Goal: Task Accomplishment & Management: Manage account settings

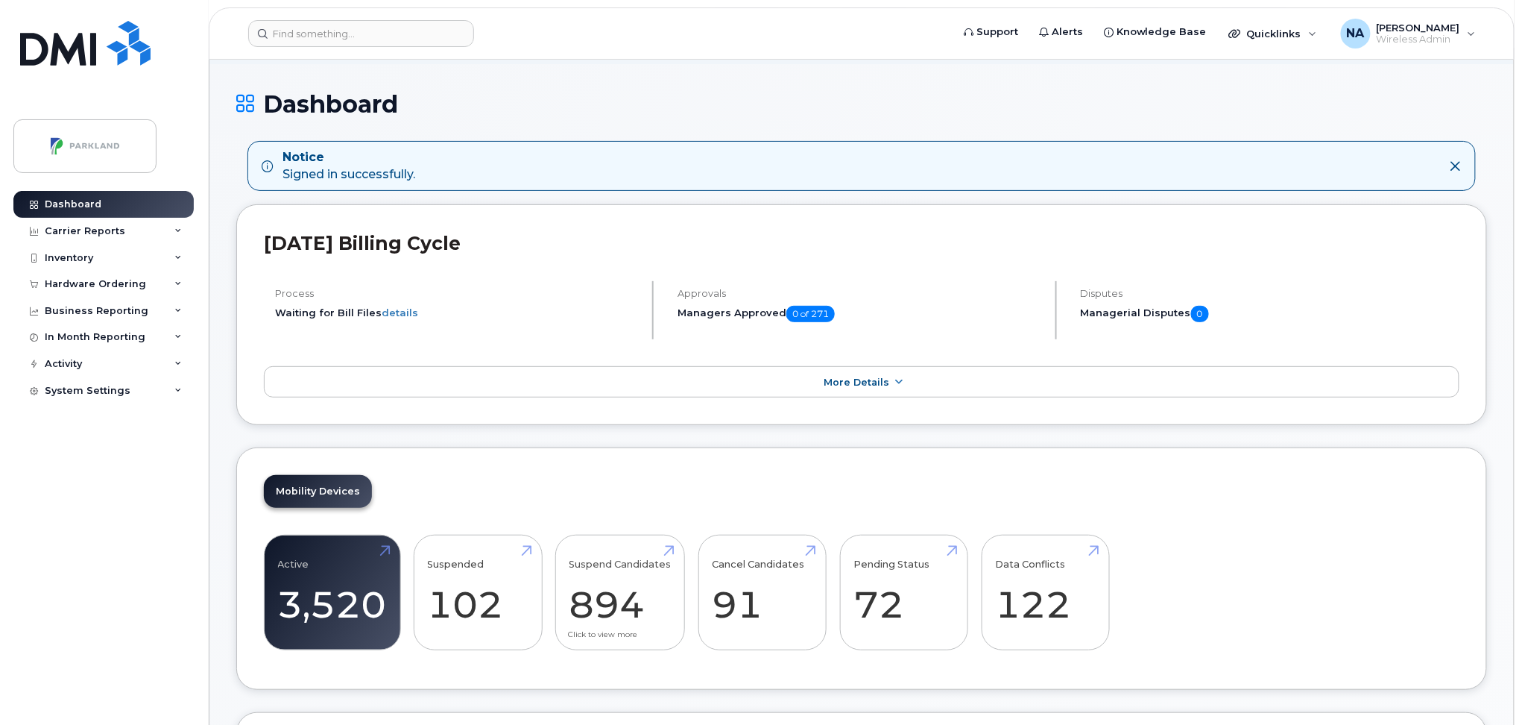
scroll to position [397, 0]
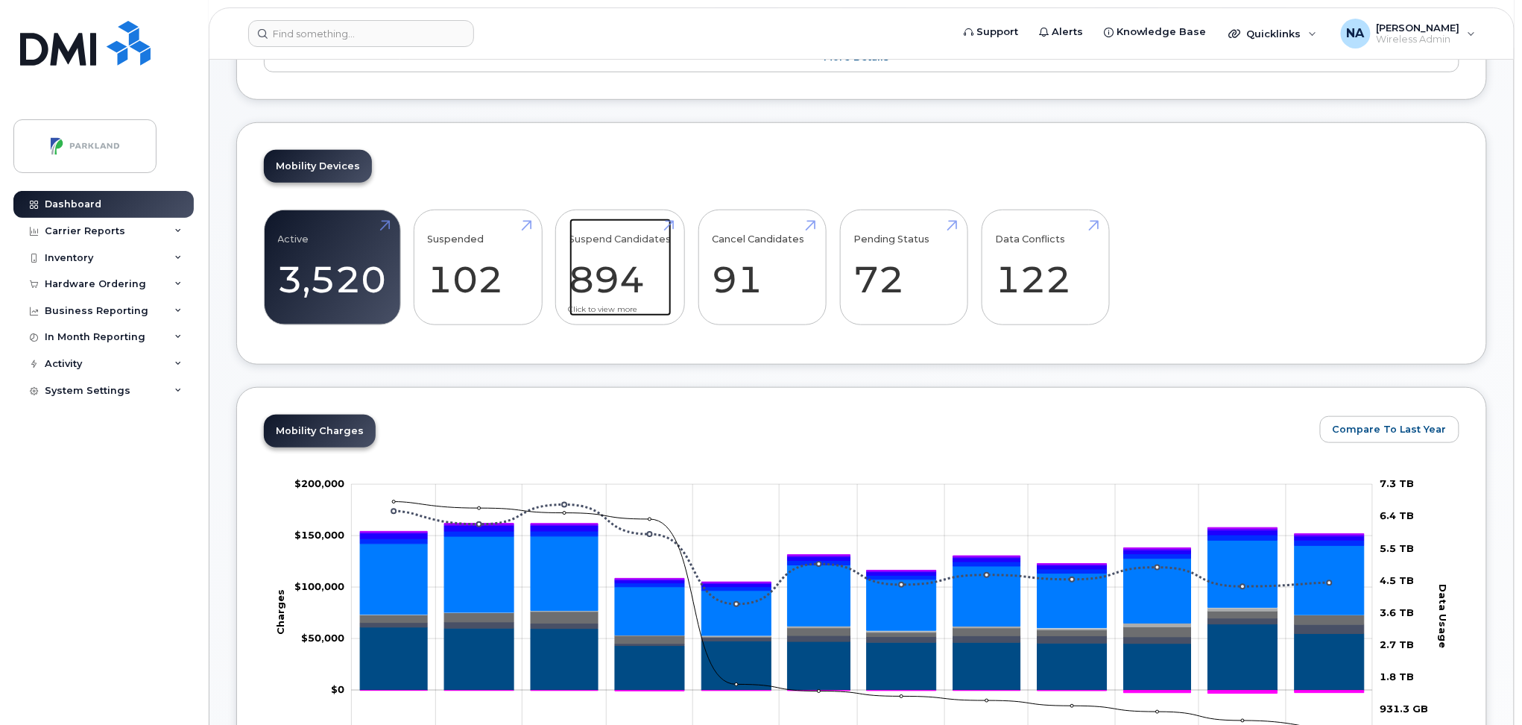
click at [613, 282] on link "Suspend Candidates 894" at bounding box center [621, 267] width 102 height 98
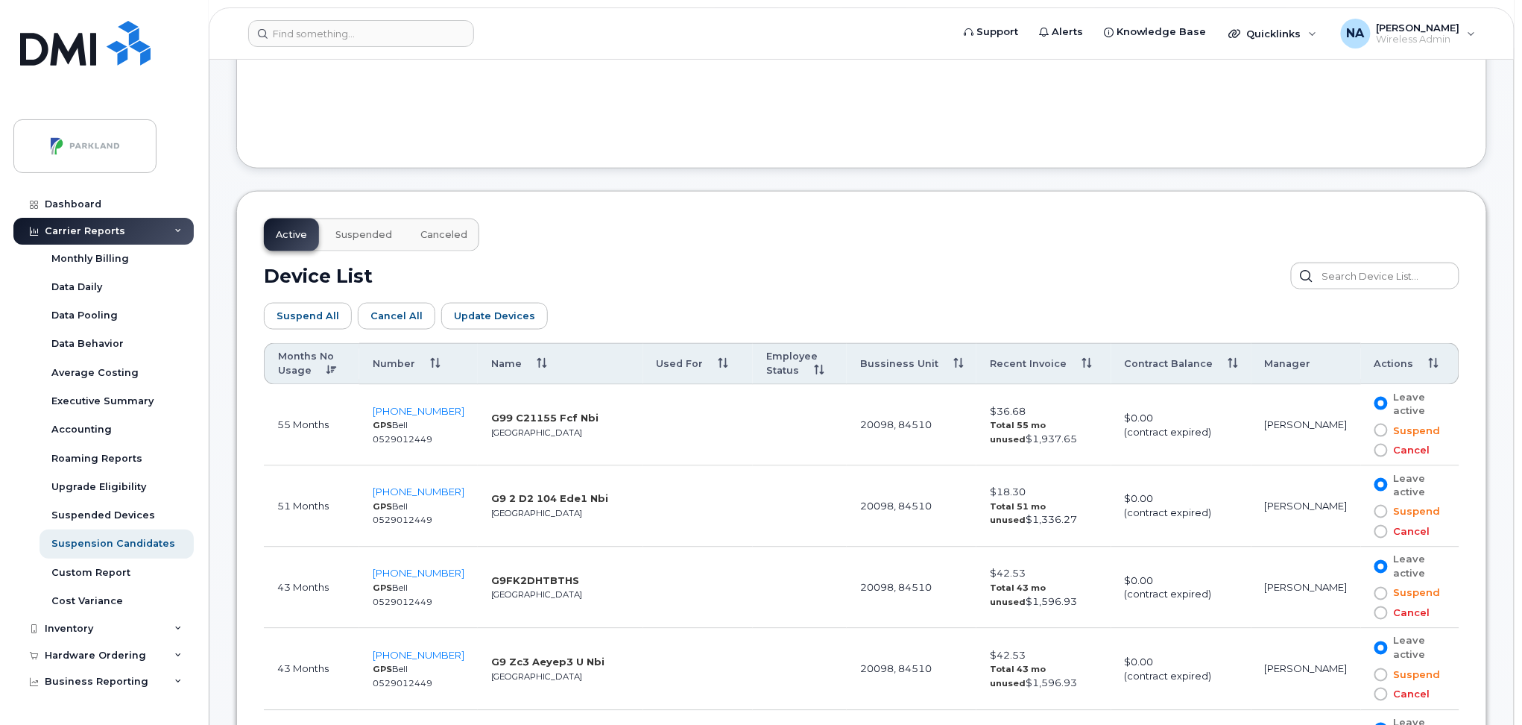
scroll to position [695, 0]
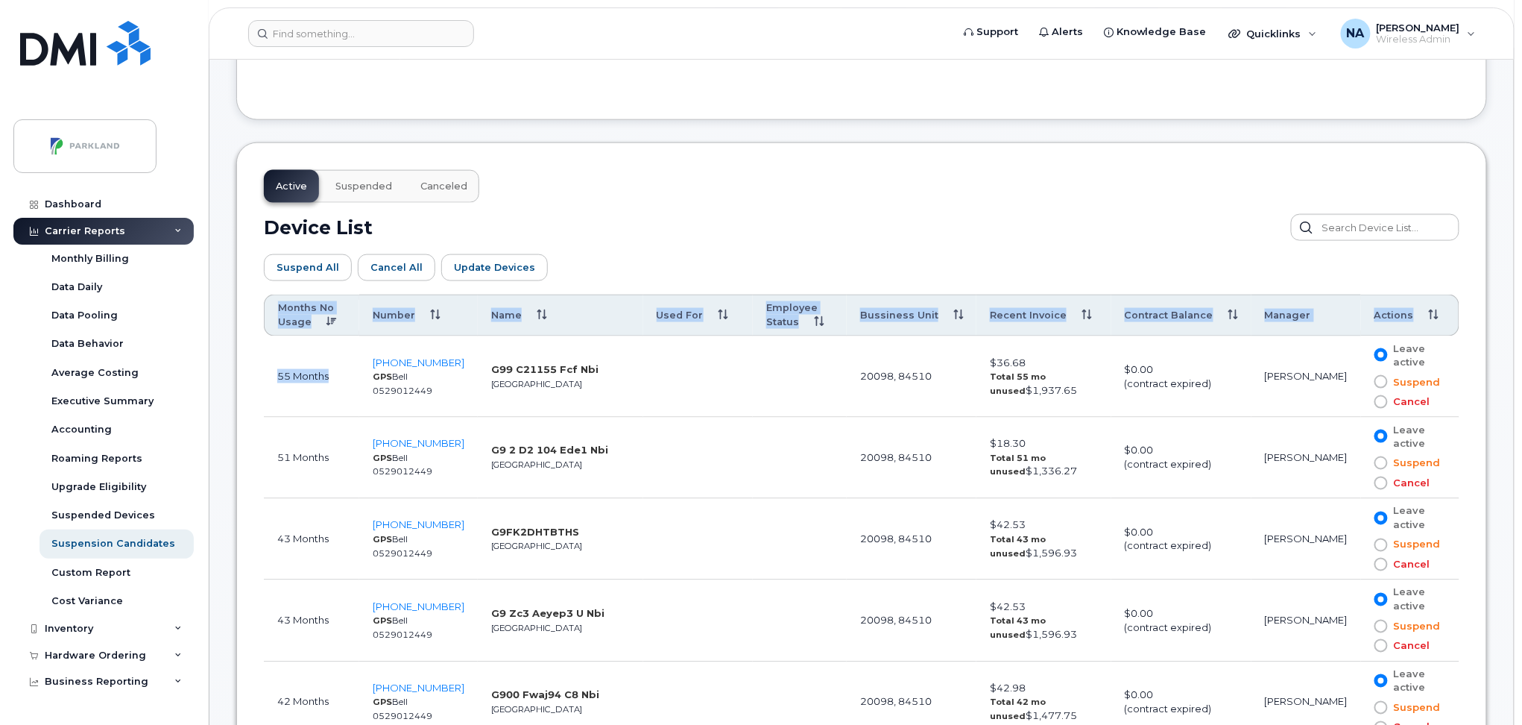
drag, startPoint x: 263, startPoint y: 376, endPoint x: 329, endPoint y: 376, distance: 65.6
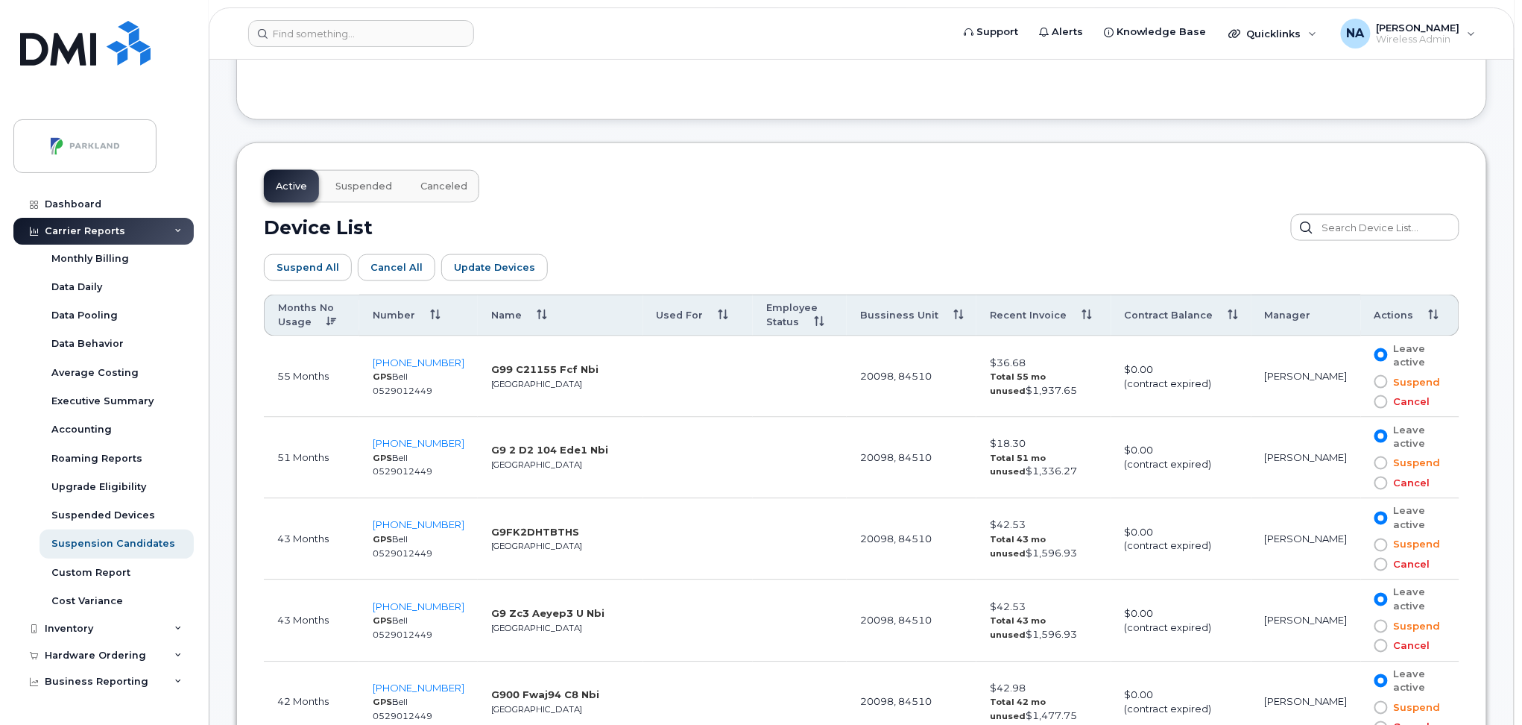
click at [765, 218] on div "Device List" at bounding box center [862, 227] width 1196 height 27
drag, startPoint x: 371, startPoint y: 376, endPoint x: 423, endPoint y: 379, distance: 52.3
click at [423, 379] on td "403-831-0164 GPS Bell 0529012449" at bounding box center [418, 376] width 119 height 81
drag, startPoint x: 594, startPoint y: 371, endPoint x: 475, endPoint y: 371, distance: 119.3
click at [478, 371] on td "G99 C21155 Fcf Nbi Calgary" at bounding box center [560, 376] width 165 height 81
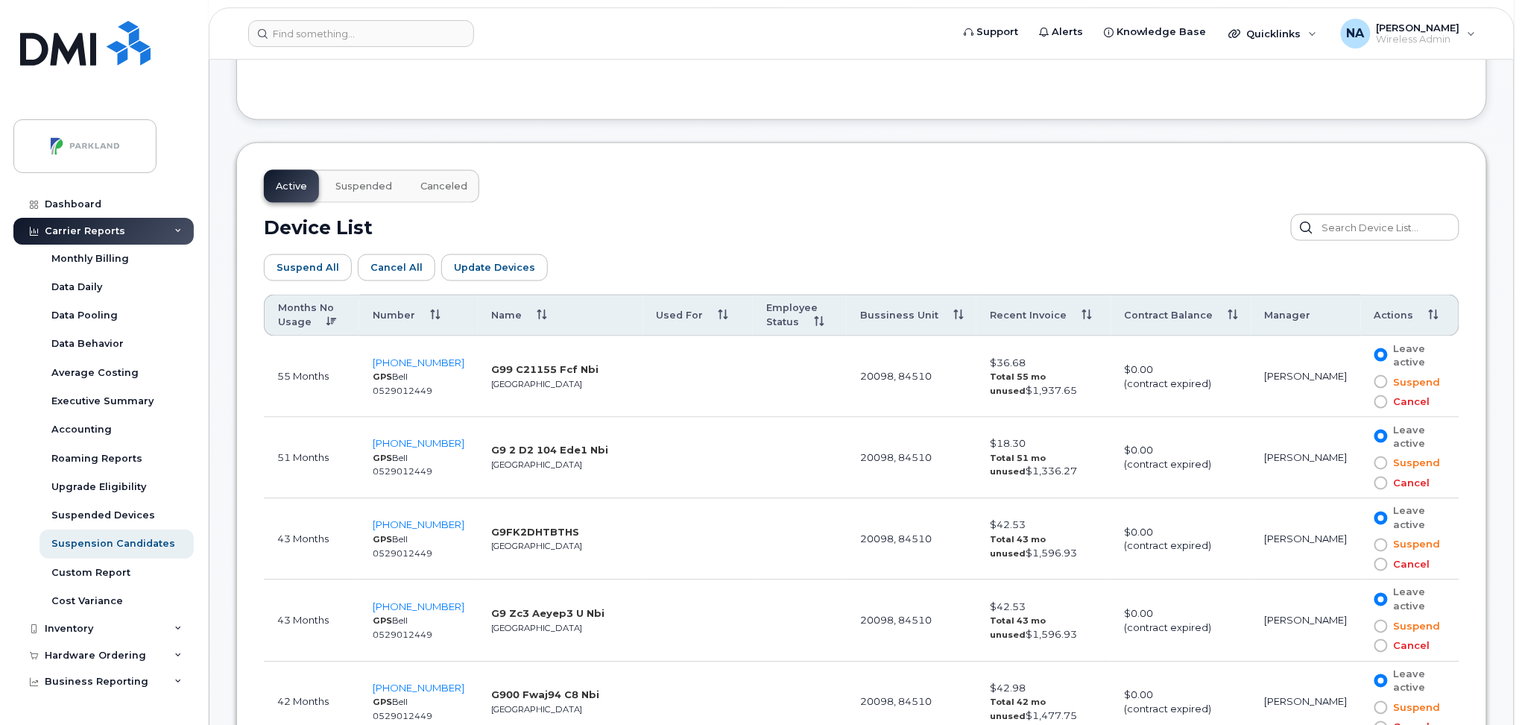
click at [736, 215] on div "Device List" at bounding box center [862, 227] width 1196 height 27
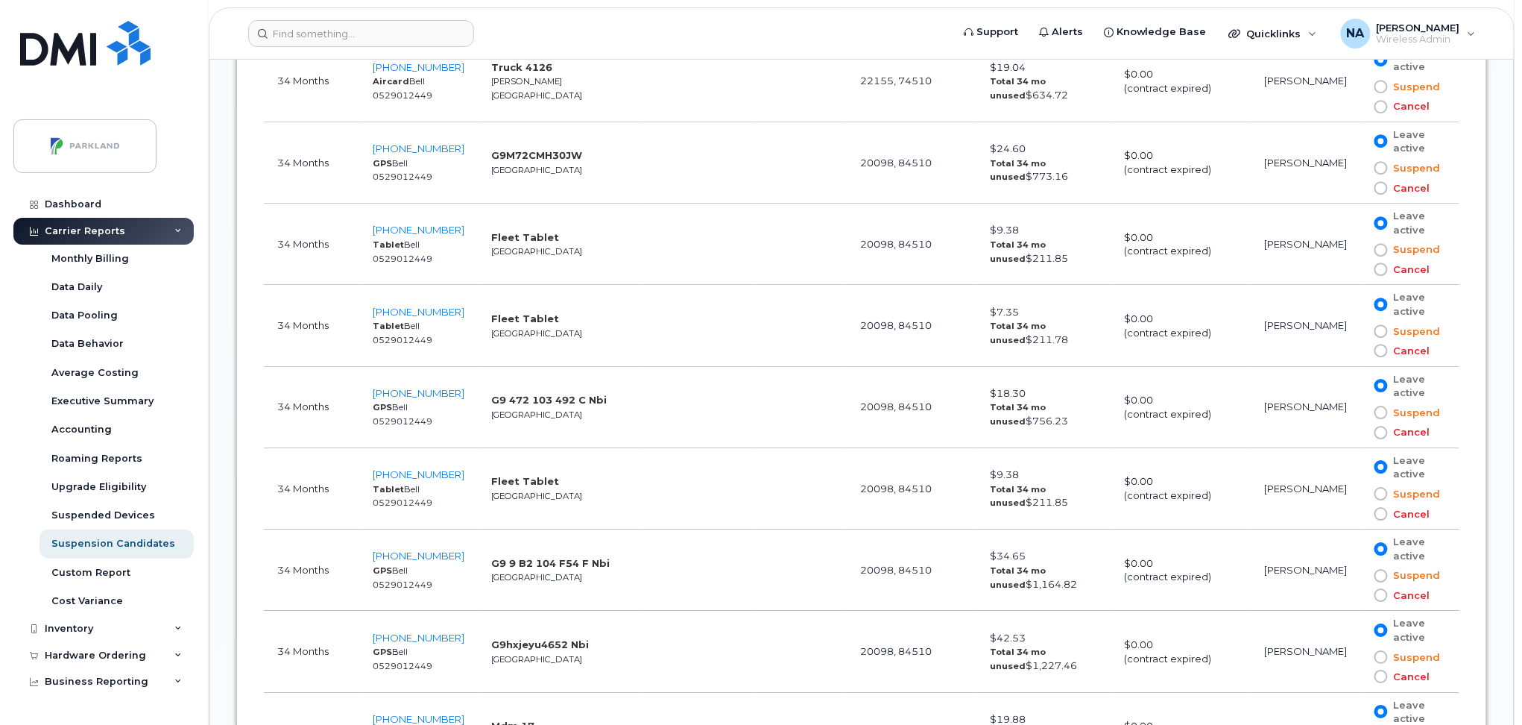
scroll to position [4273, 0]
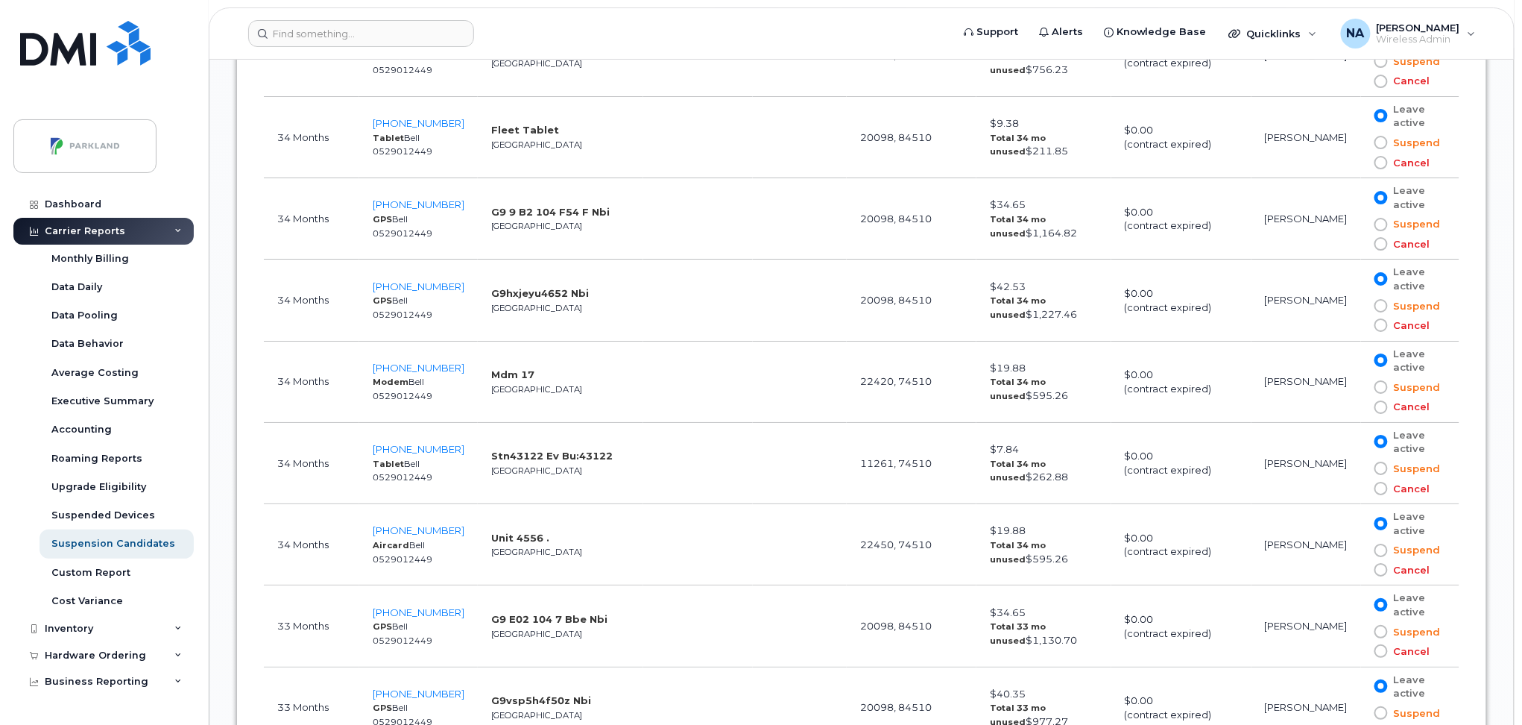
drag, startPoint x: 447, startPoint y: 300, endPoint x: 318, endPoint y: 302, distance: 129.0
click at [318, 302] on tr "34 Months 403-805-0647 GPS Bell 0529012449 G9hxjeyu4652 Nbi Calgary 20098, 8451…" at bounding box center [862, 299] width 1196 height 81
click at [730, 38] on form at bounding box center [594, 33] width 693 height 27
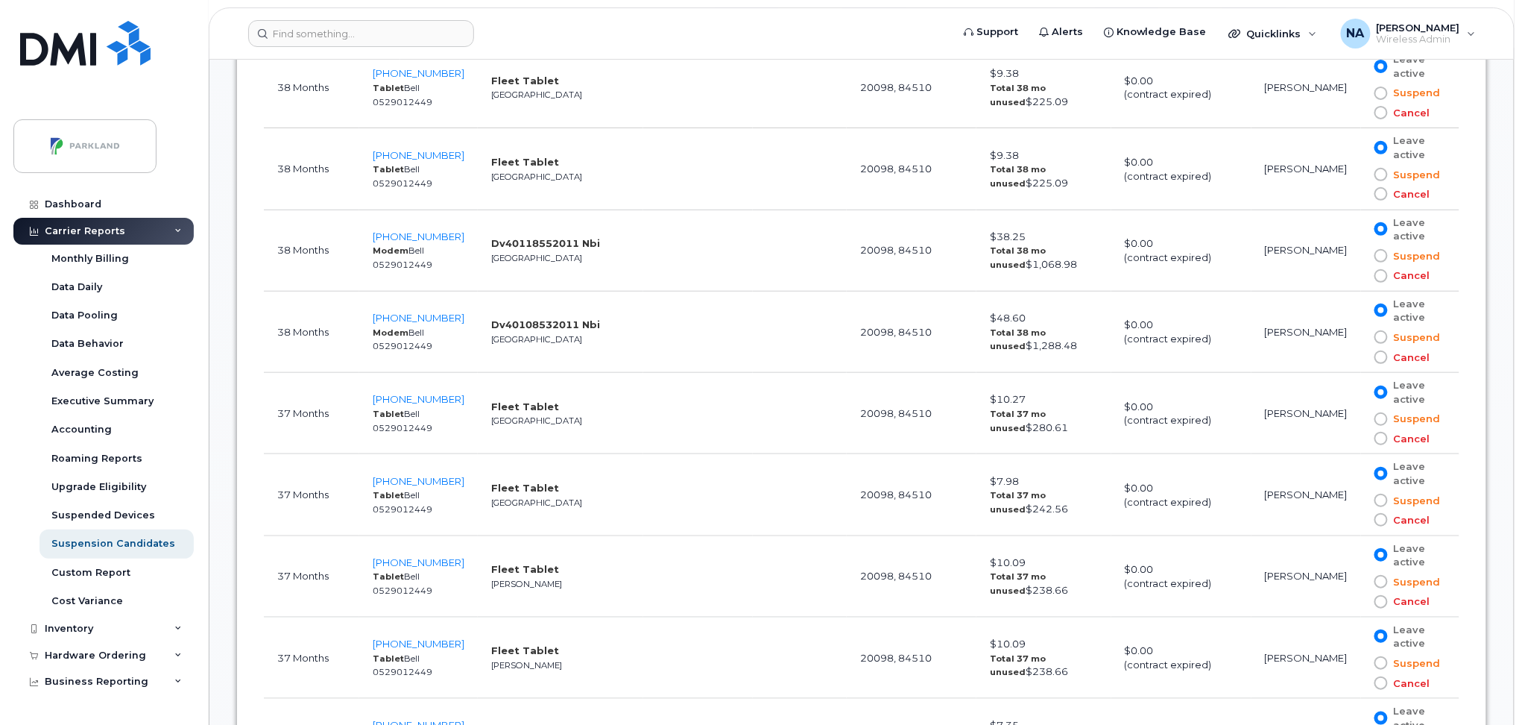
scroll to position [2484, 0]
